Goal: Information Seeking & Learning: Find specific fact

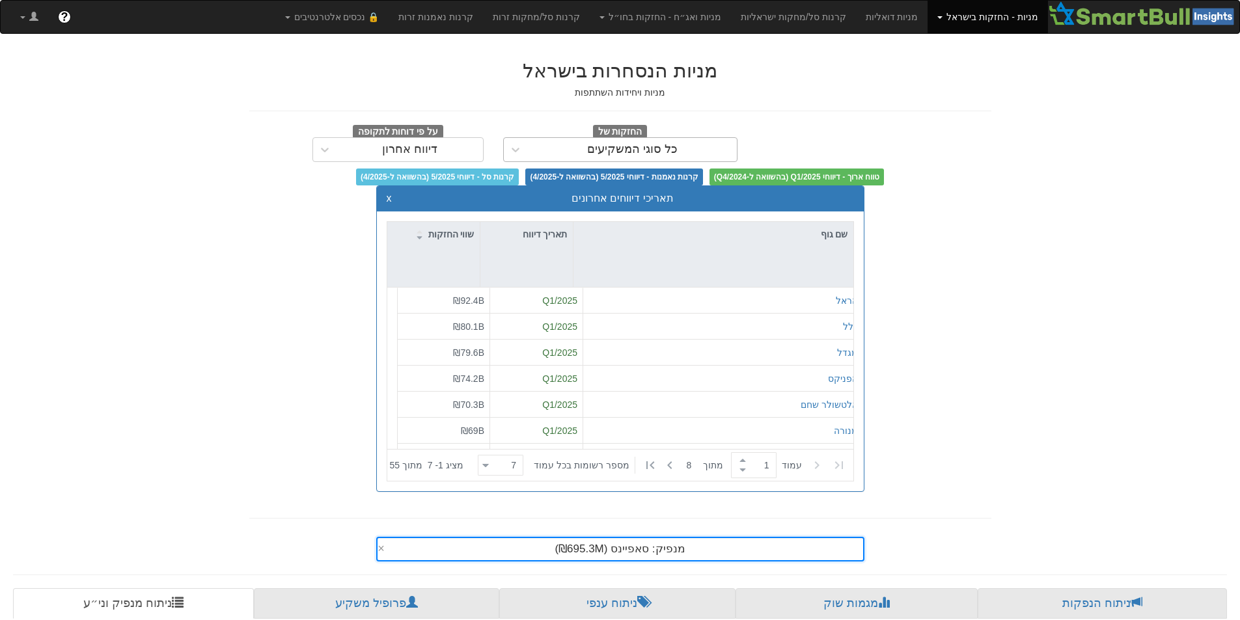
scroll to position [0, 2372]
click at [677, 148] on div "כל סוגי המשקיעים" at bounding box center [632, 149] width 209 height 21
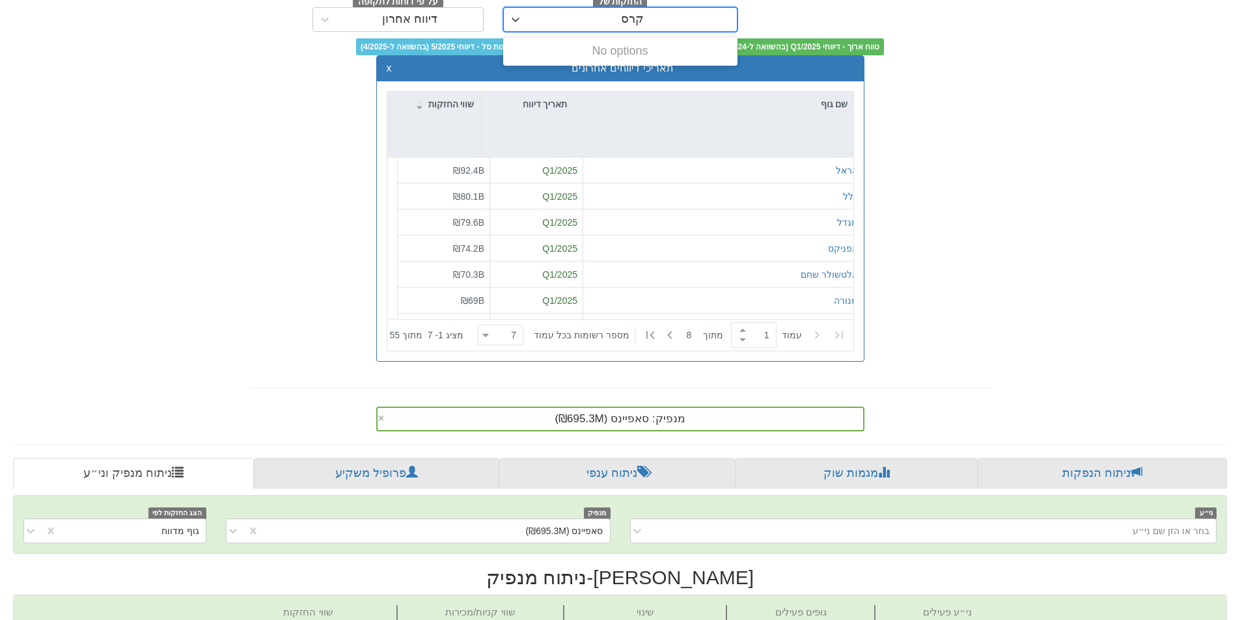
type input "קרסו"
click at [707, 418] on div "מנפיק: ‏סאפיינס ‎(₪695.3M)‎ ×" at bounding box center [620, 419] width 488 height 25
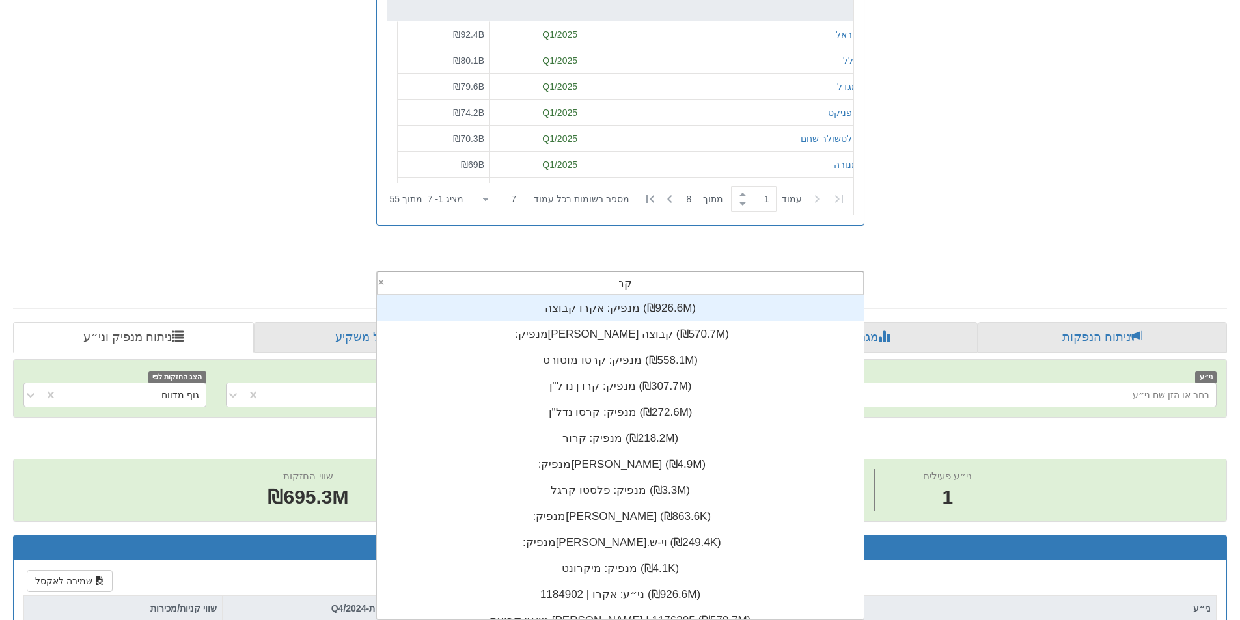
scroll to position [104, 0]
type input "קרסו"
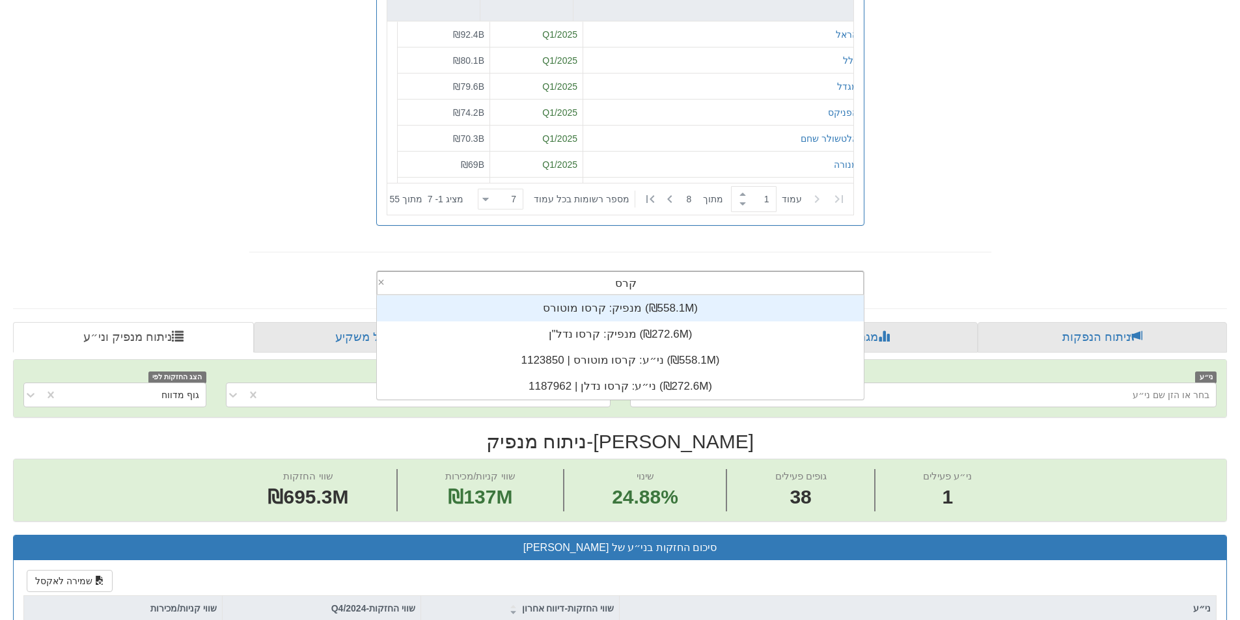
click at [622, 312] on div "מנפיק: ‏קרסו מוטורס ‎(₪558.1M)‎" at bounding box center [620, 308] width 487 height 26
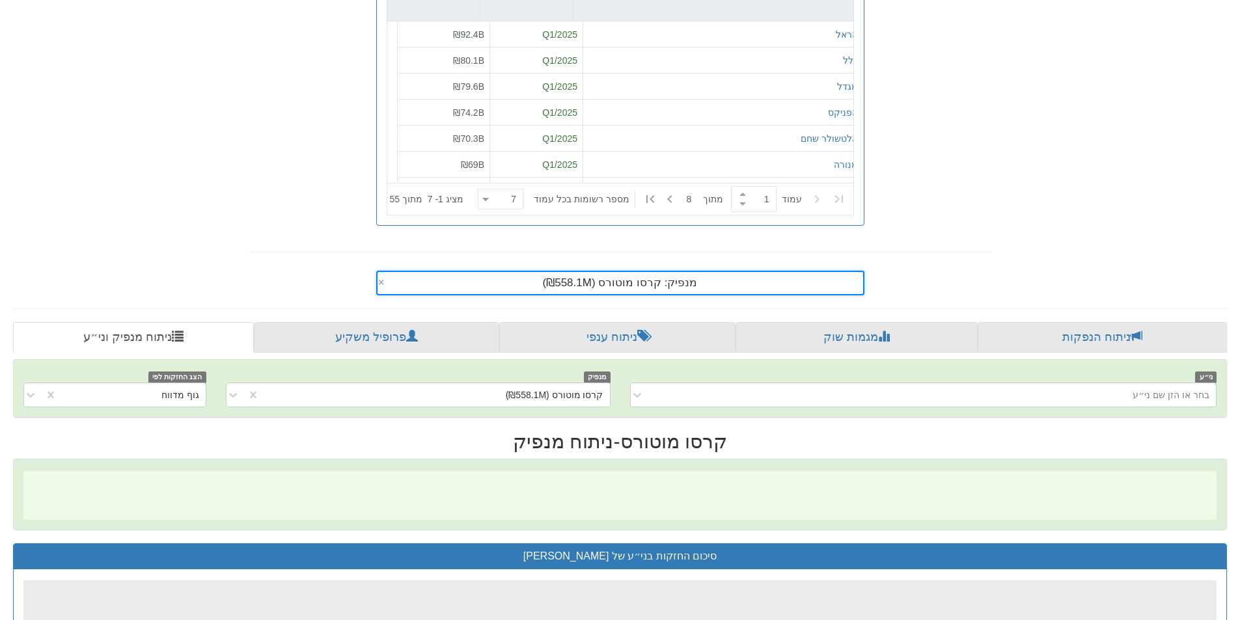
scroll to position [0, 2372]
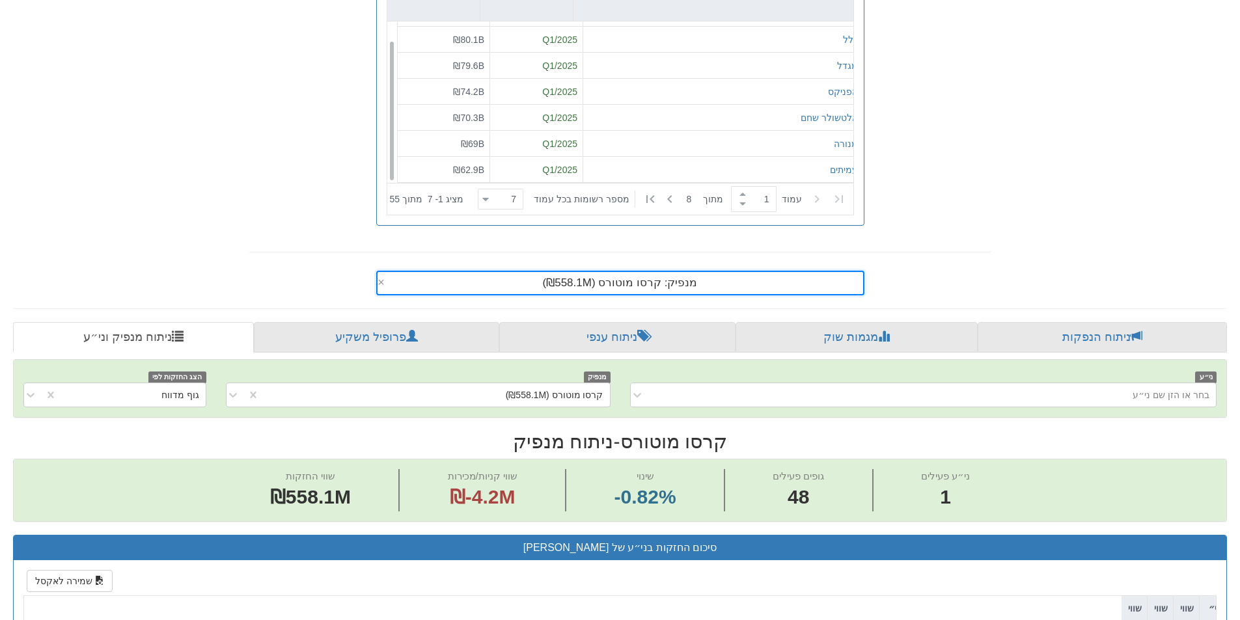
click at [600, 284] on span "מנפיק: ‏קרסו מוטורס ‎(₪558.1M)‎" at bounding box center [620, 283] width 155 height 12
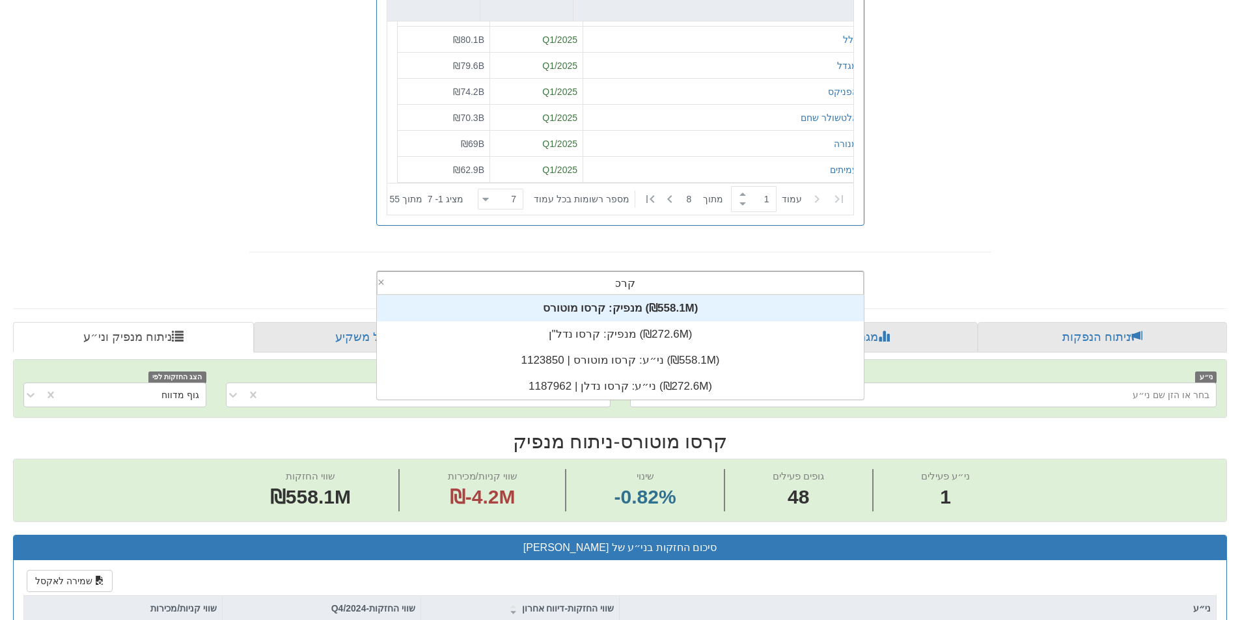
scroll to position [104, 0]
type input "קרסו"
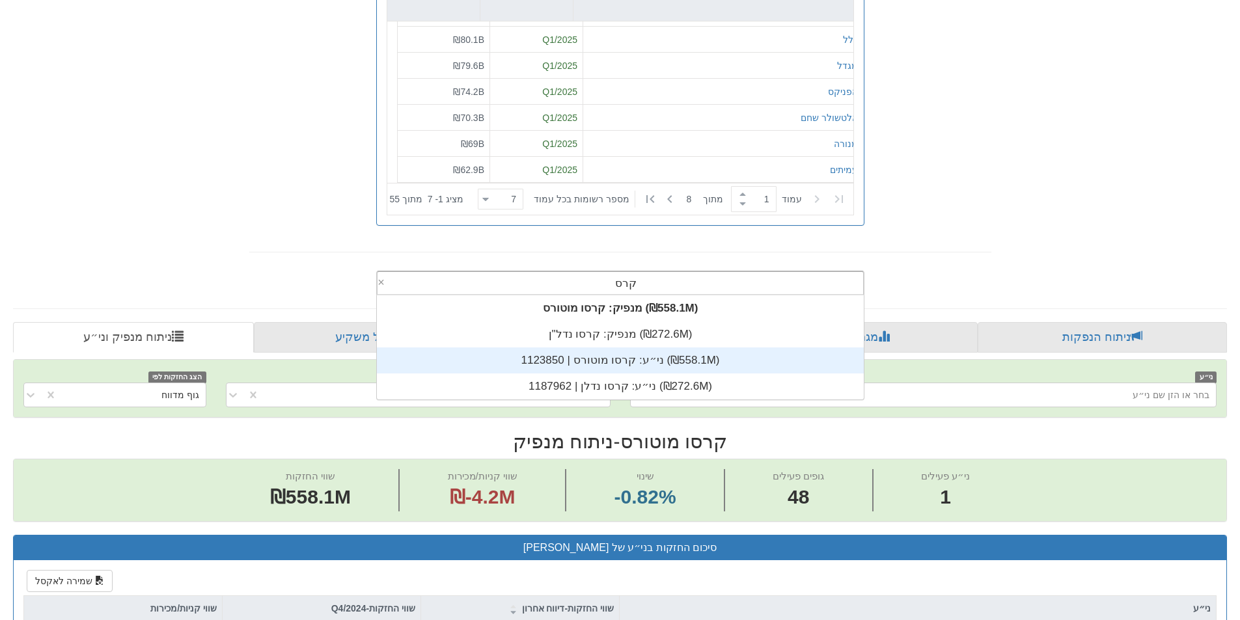
click at [614, 364] on div "ני״ע: ‏קרסו מוטורס | 1123850 ‎(₪558.1M)‎" at bounding box center [620, 360] width 487 height 26
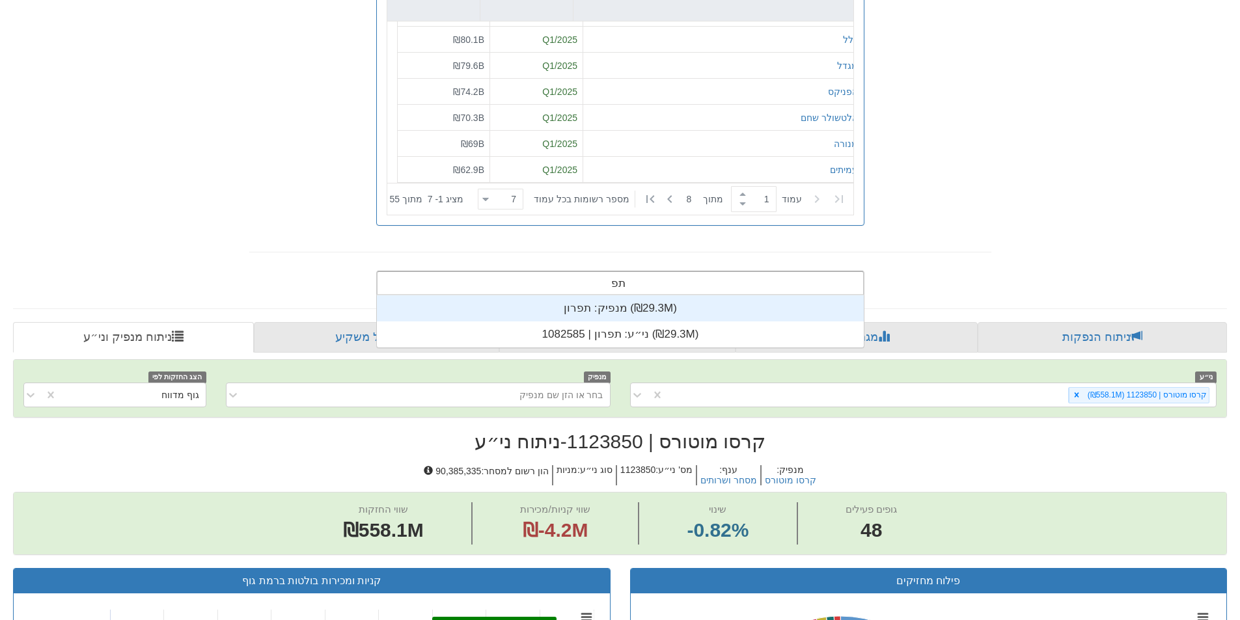
scroll to position [52, 0]
type input "תפרון"
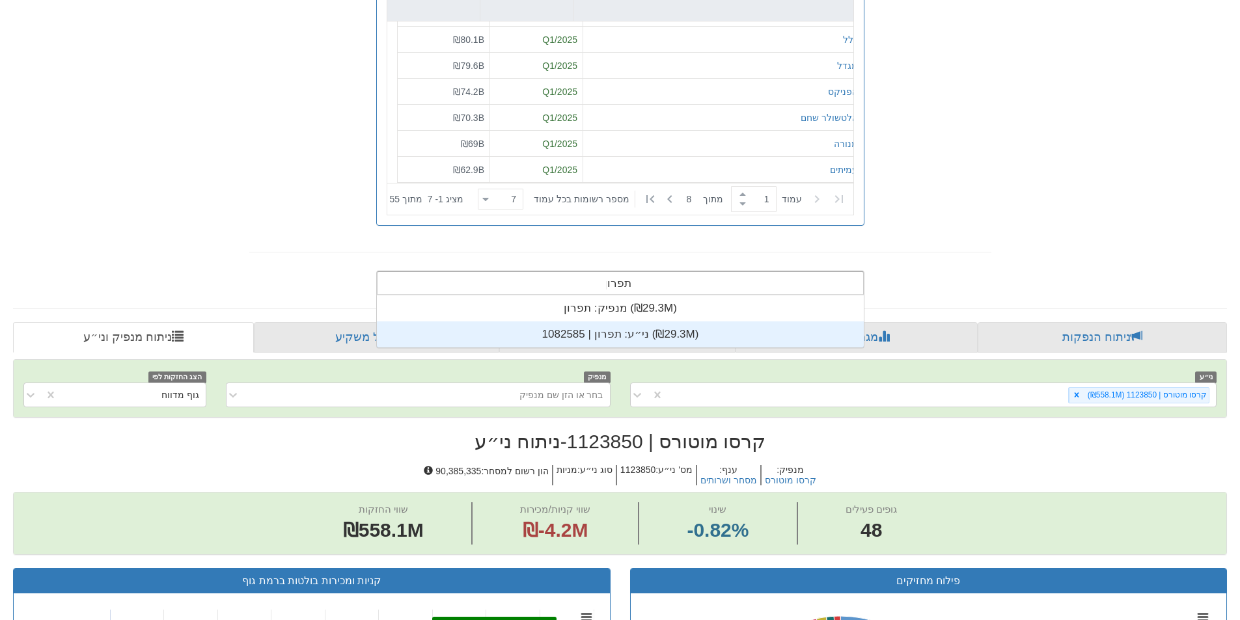
click at [637, 333] on div "ני״ע: ‏תפרון | 1082585 ‎(₪29.3M)‎" at bounding box center [620, 334] width 487 height 26
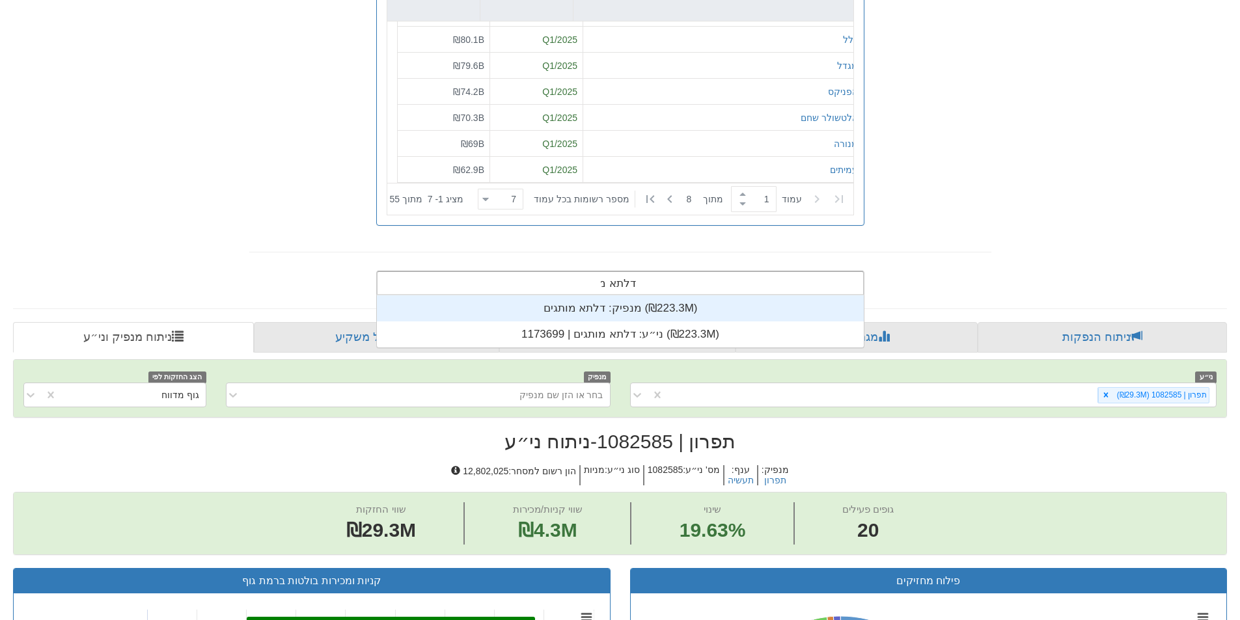
scroll to position [52, 0]
type input "דלתא מותג"
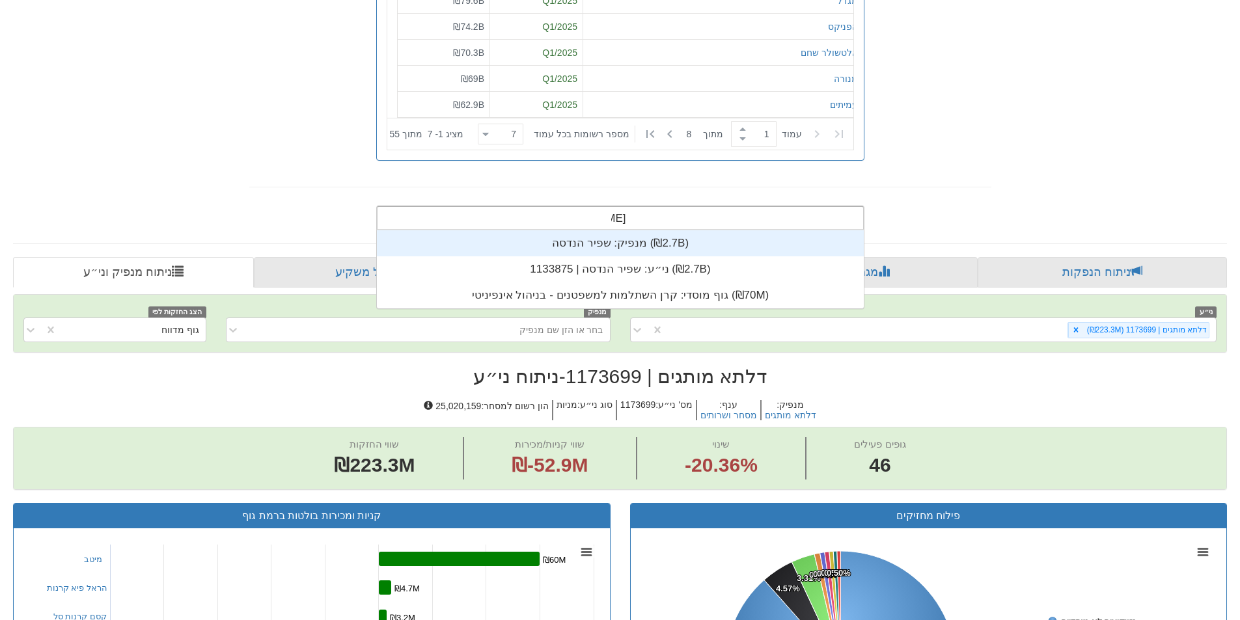
scroll to position [52, 0]
type input "שפיר הנ"
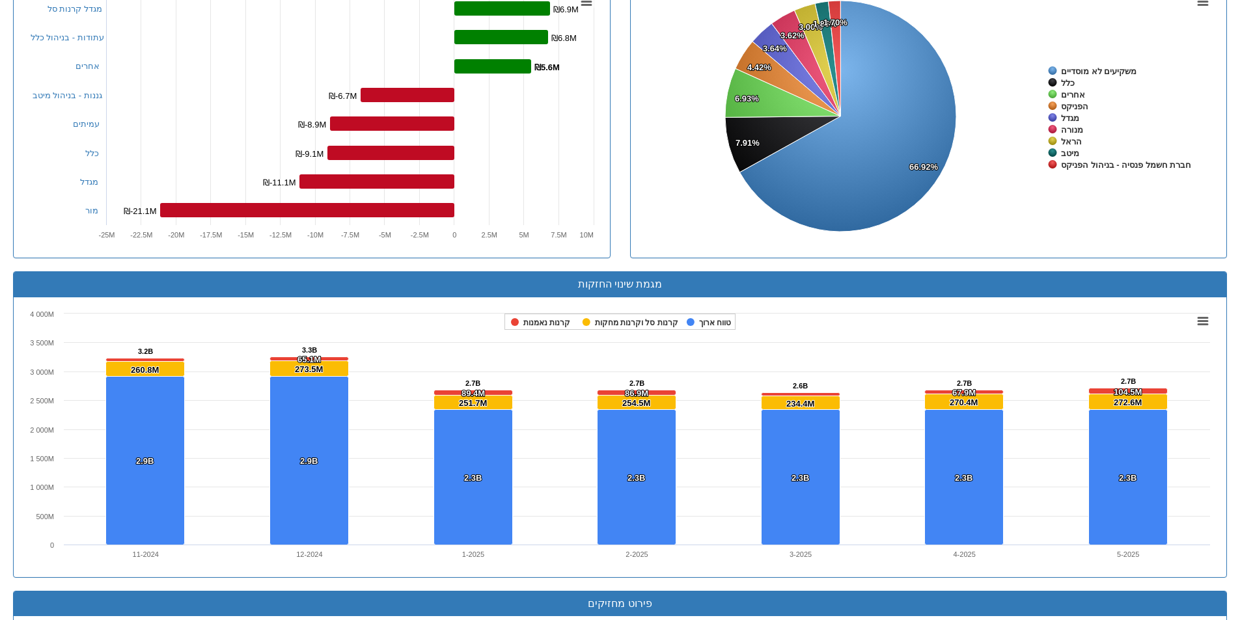
scroll to position [773, 0]
